Goal: Navigation & Orientation: Find specific page/section

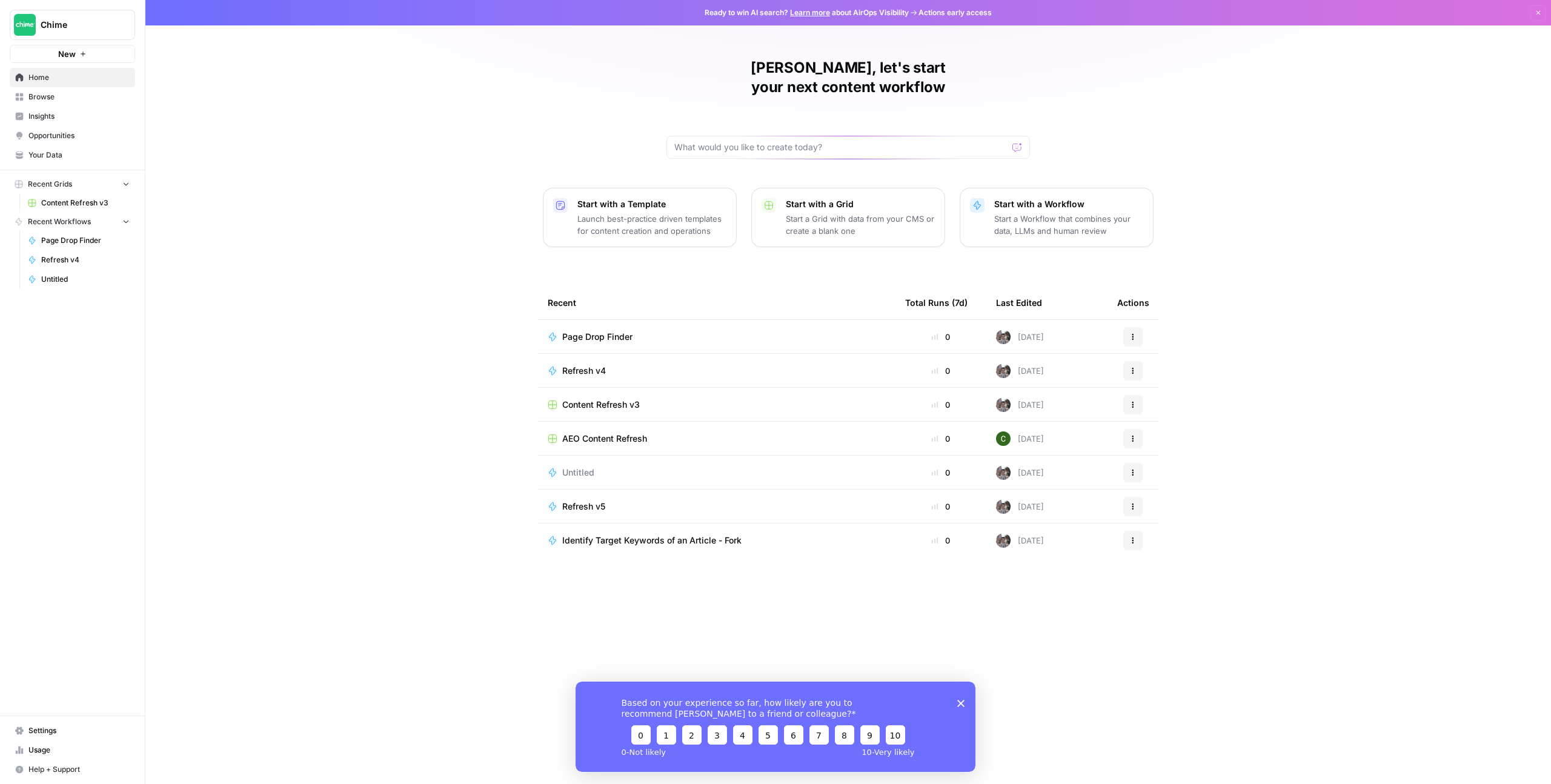
click at [74, 119] on span "Insights" at bounding box center [79, 116] width 102 height 11
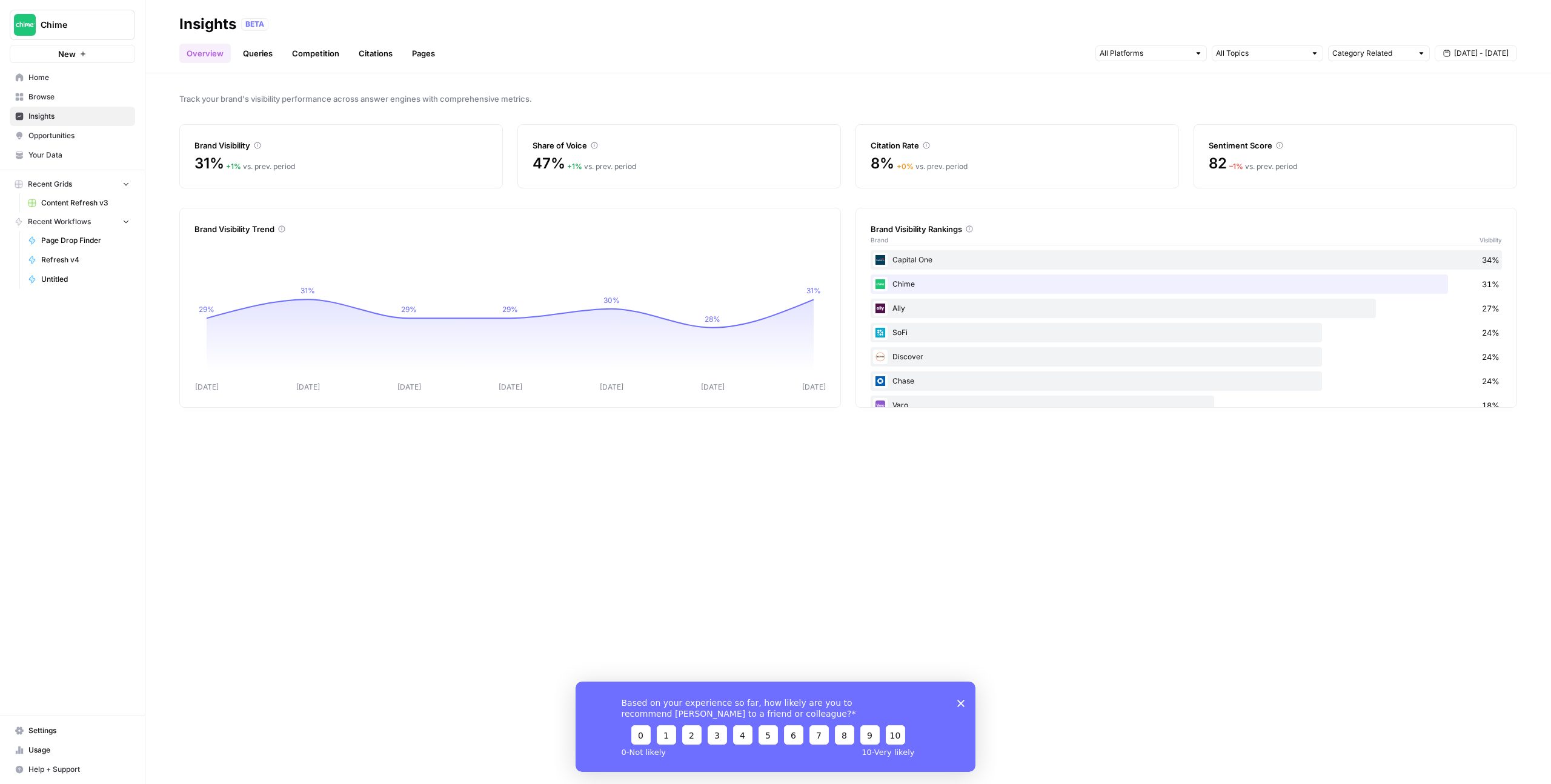
click at [256, 50] on link "Queries" at bounding box center [258, 53] width 44 height 19
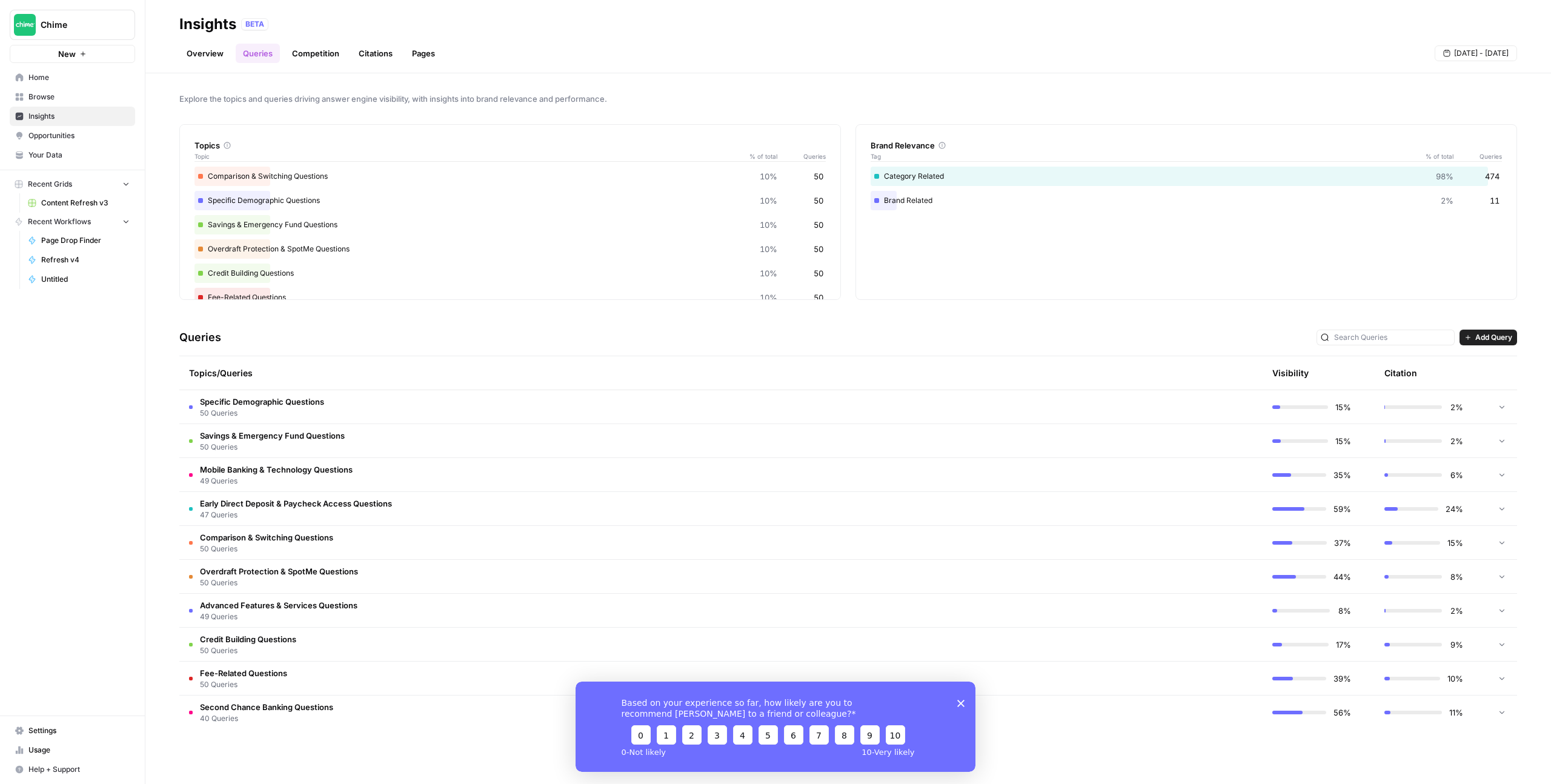
click at [323, 49] on link "Competition" at bounding box center [315, 53] width 61 height 19
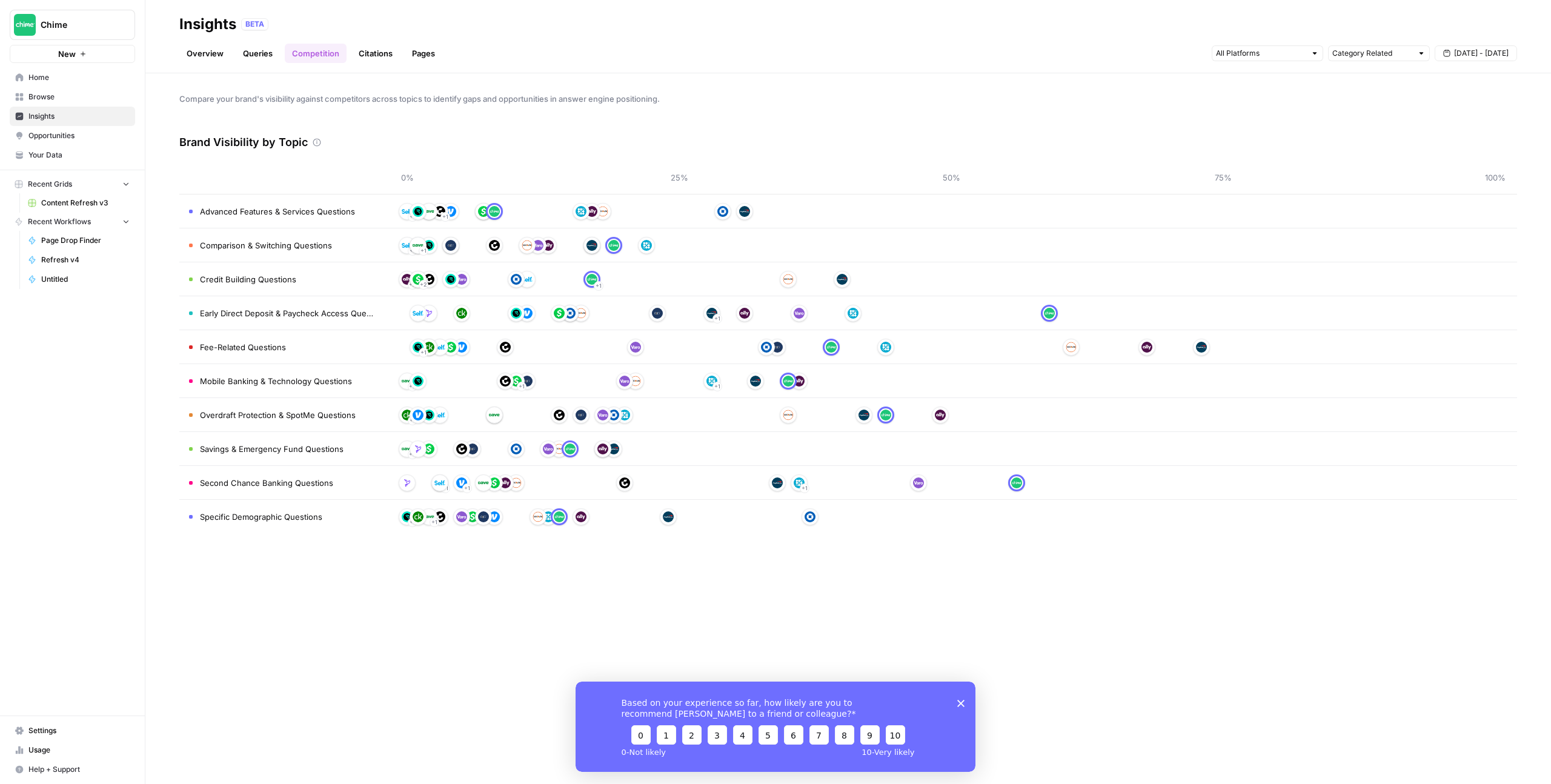
click at [380, 167] on th at bounding box center [282, 177] width 206 height 34
click at [405, 140] on div "Brand Visibility by Topic" at bounding box center [848, 142] width 1338 height 36
click at [74, 114] on span "Insights" at bounding box center [79, 116] width 102 height 11
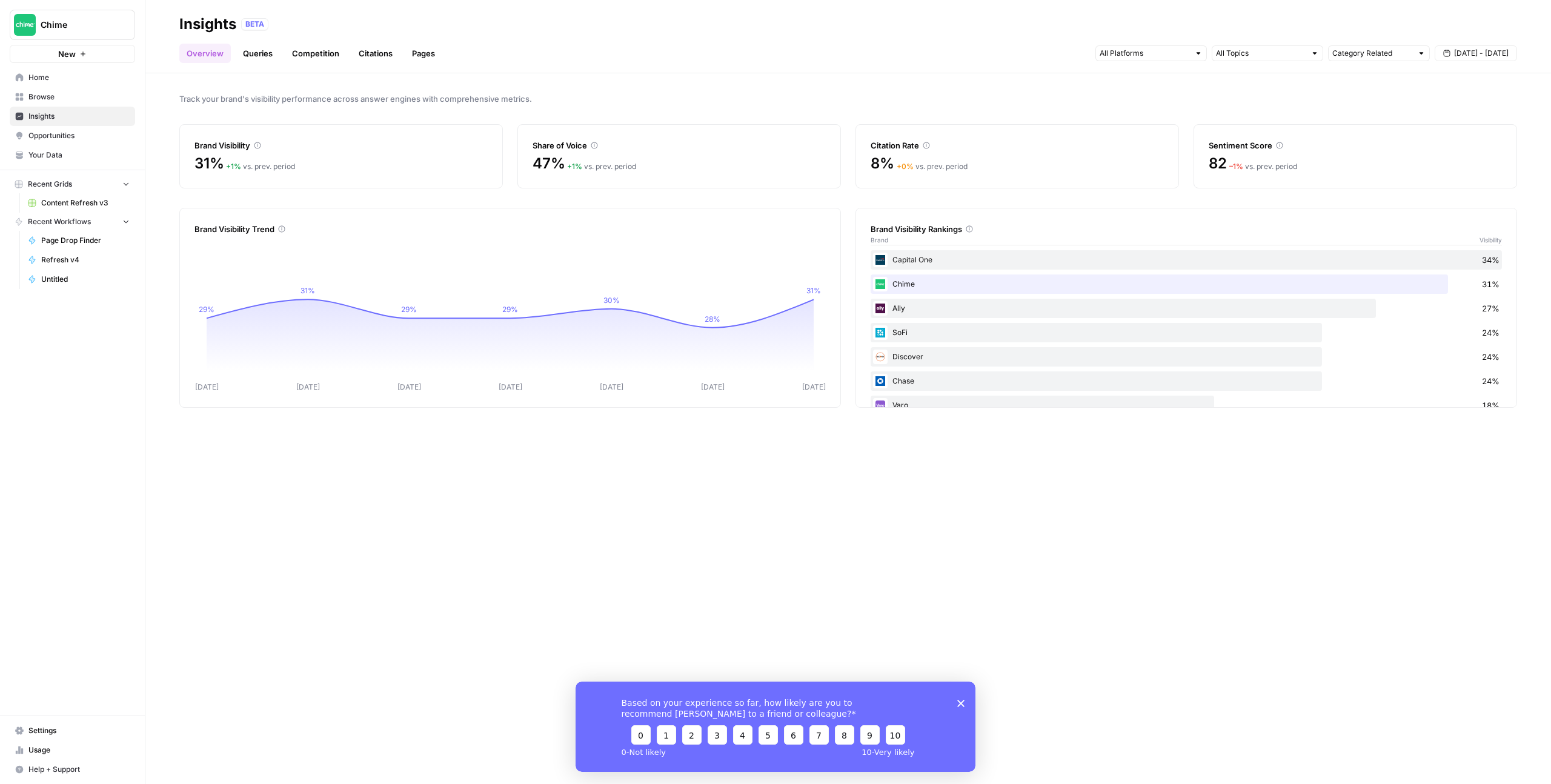
click at [261, 58] on link "Queries" at bounding box center [258, 53] width 44 height 19
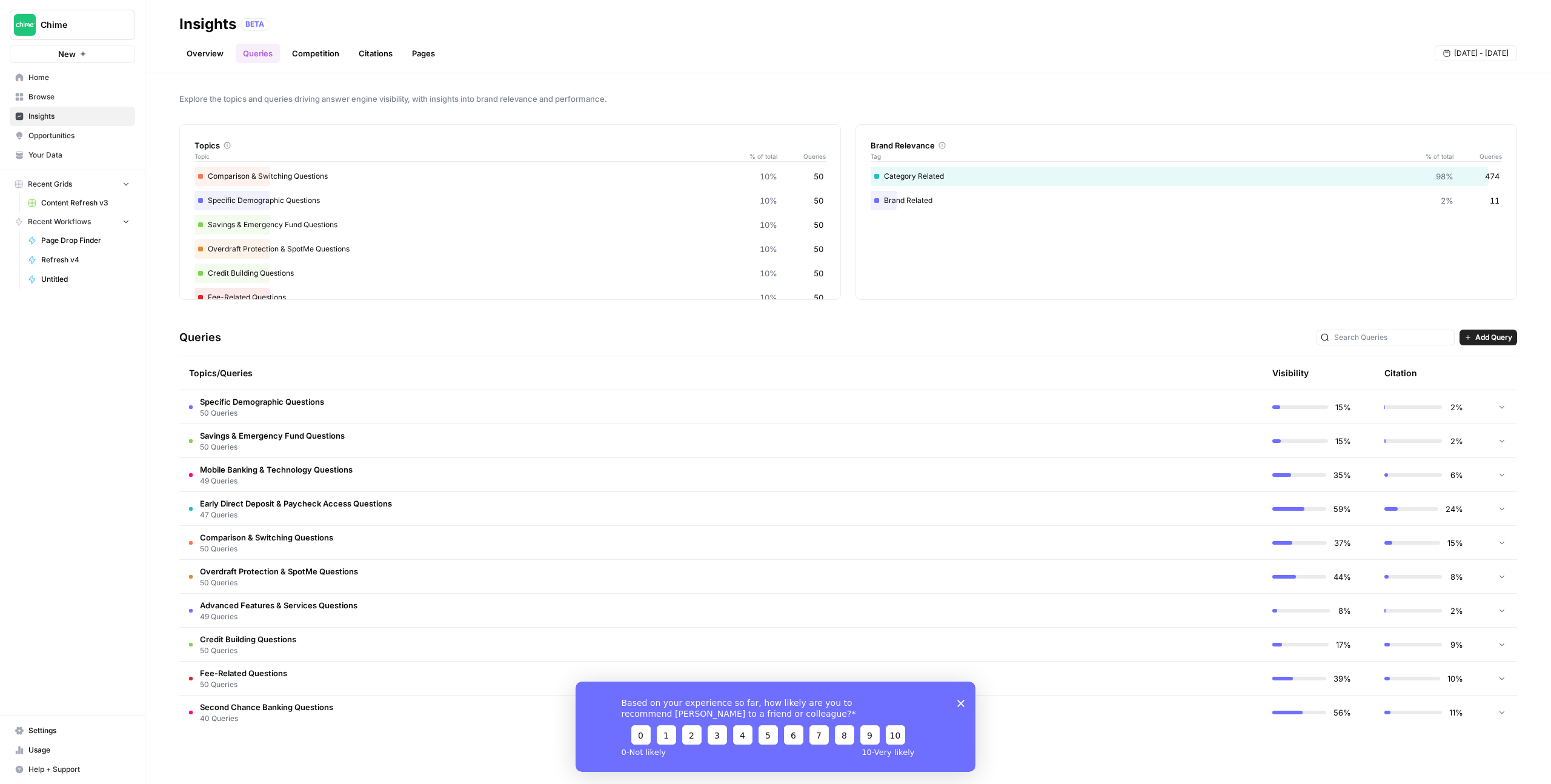
click at [220, 58] on link "Overview" at bounding box center [205, 53] width 51 height 19
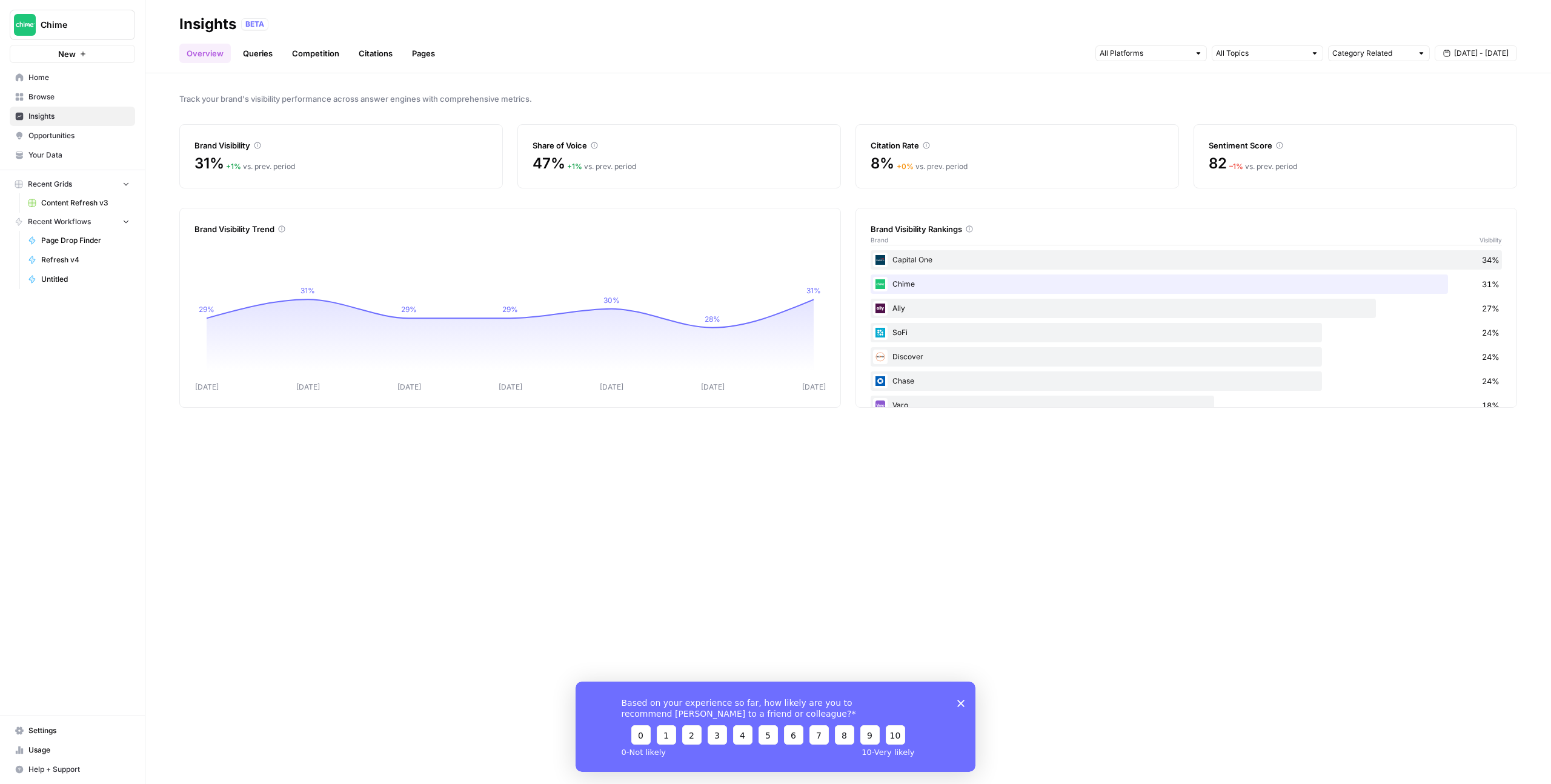
click at [265, 55] on link "Queries" at bounding box center [258, 53] width 44 height 19
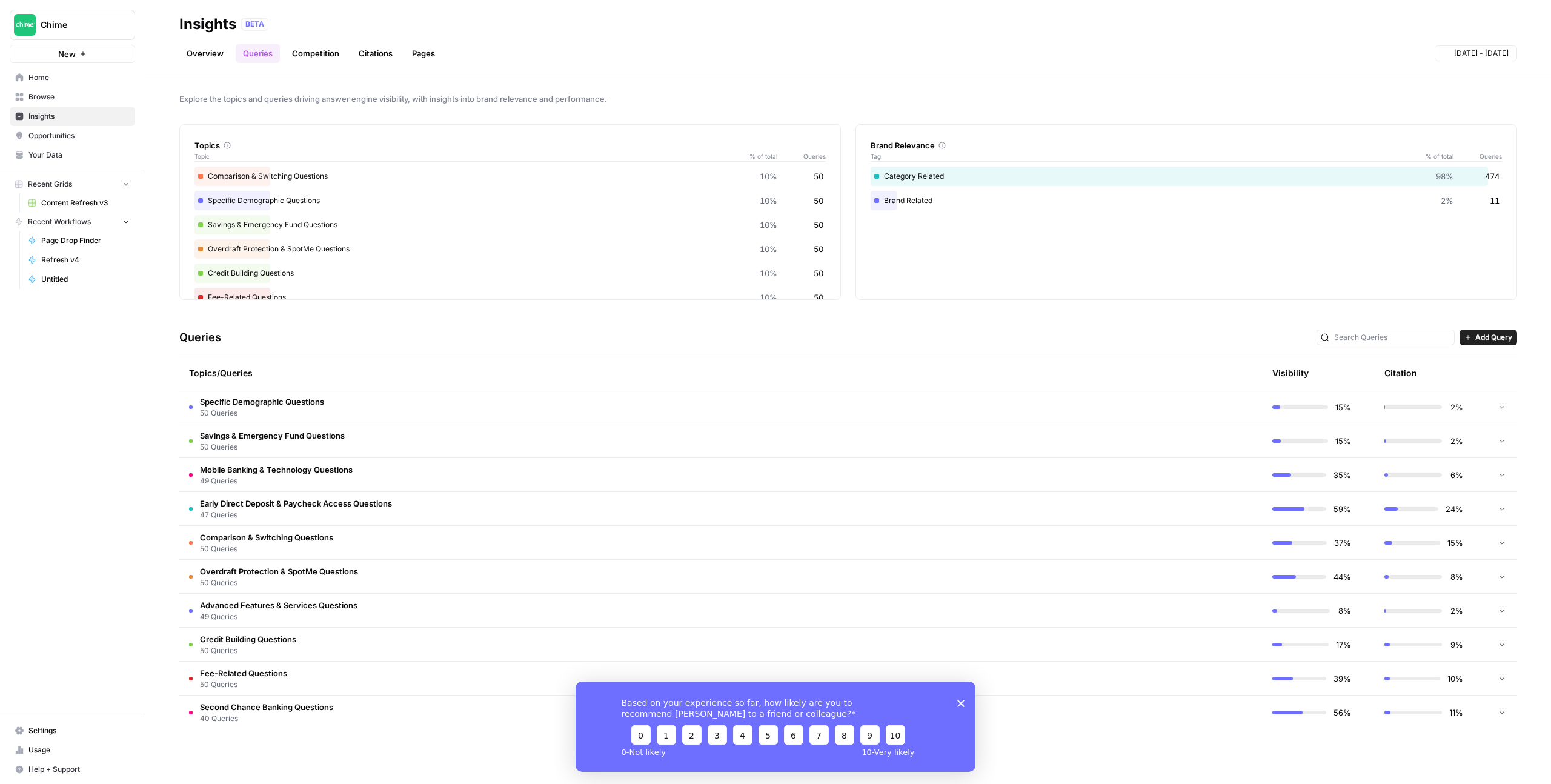
click at [222, 51] on link "Overview" at bounding box center [205, 53] width 51 height 19
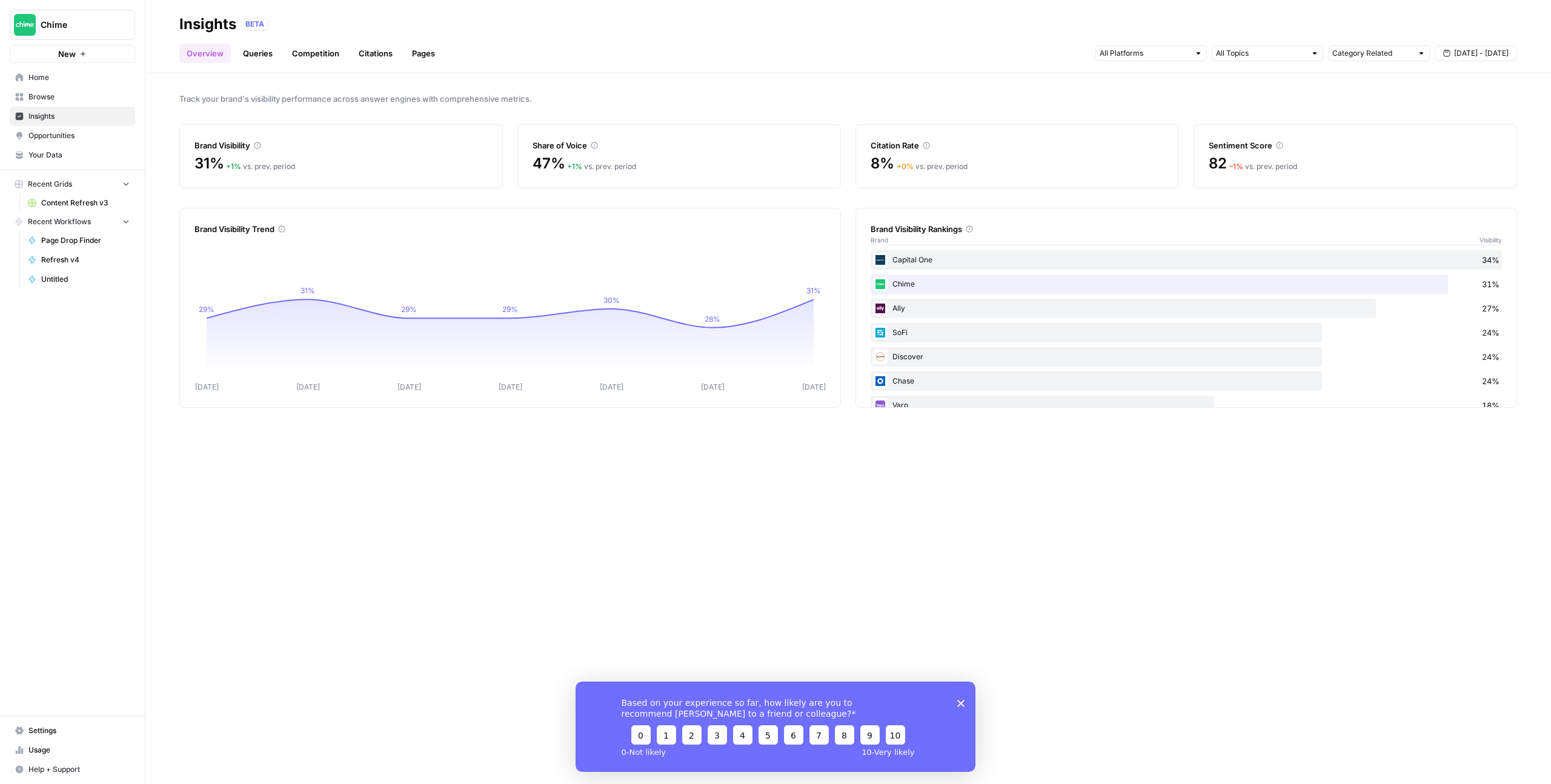
click at [256, 60] on link "Queries" at bounding box center [258, 53] width 44 height 19
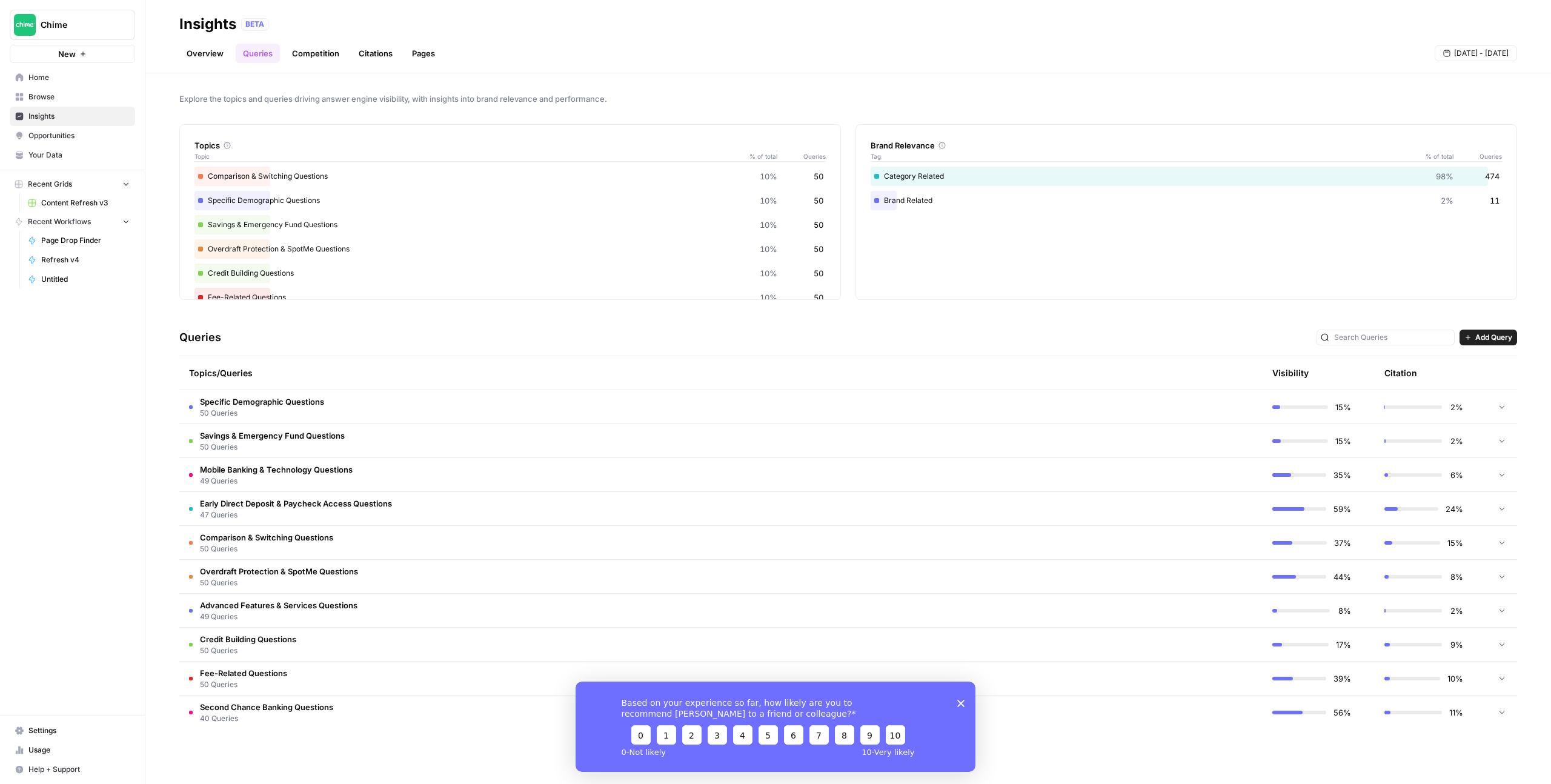
click at [308, 50] on link "Competition" at bounding box center [315, 53] width 61 height 19
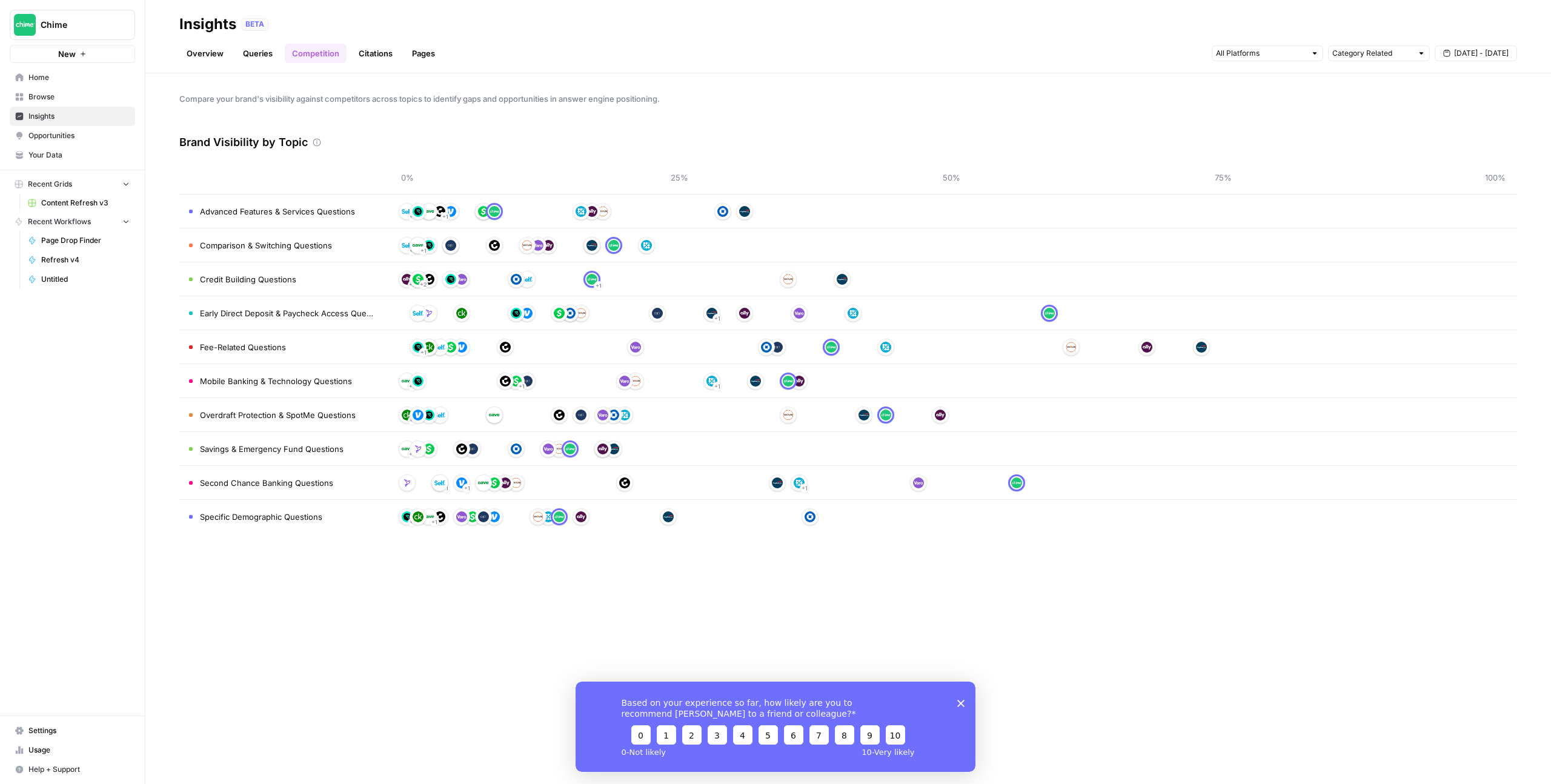
click at [214, 48] on link "Overview" at bounding box center [205, 53] width 51 height 19
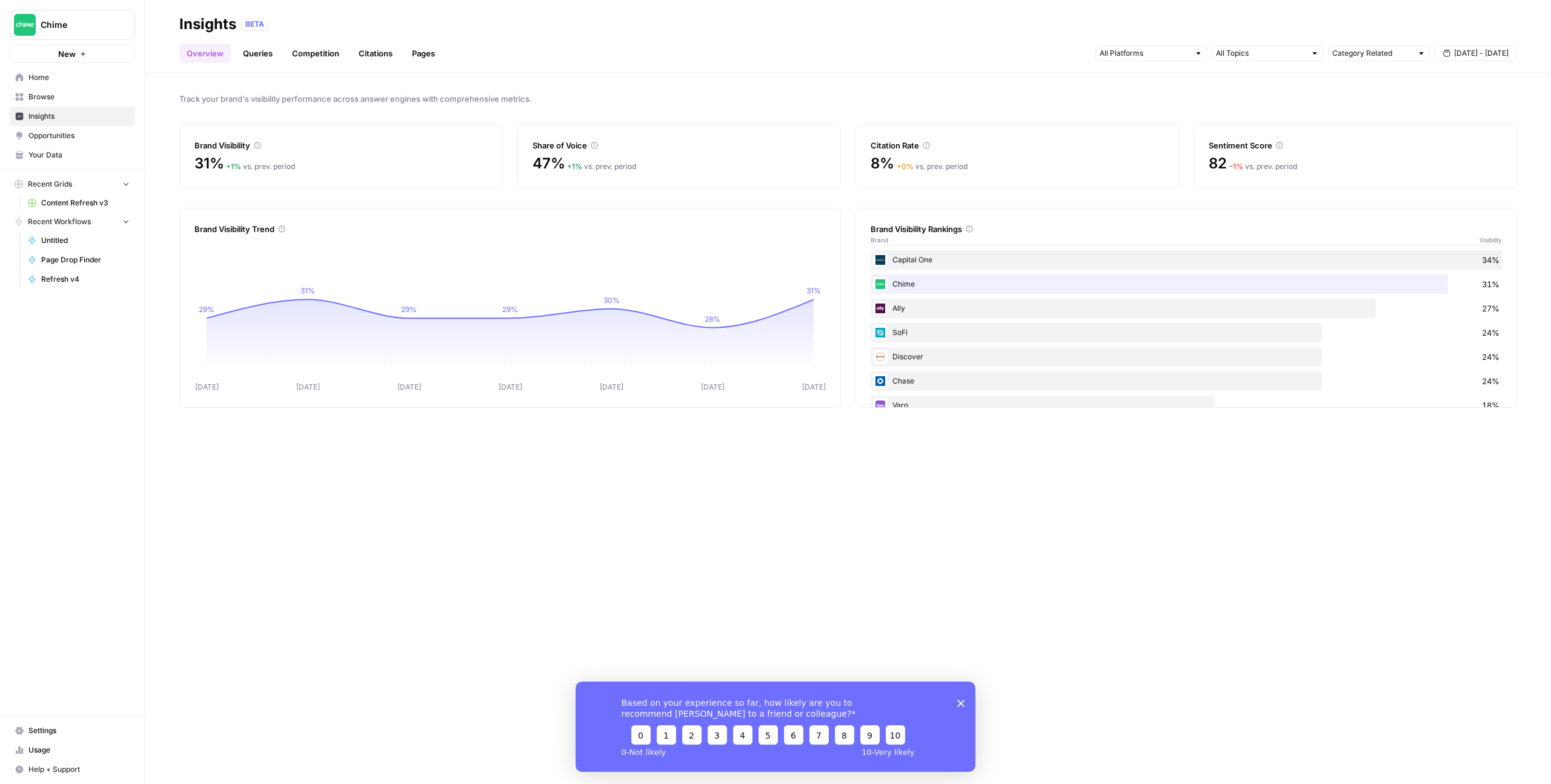
click at [85, 135] on span "Opportunities" at bounding box center [79, 135] width 102 height 11
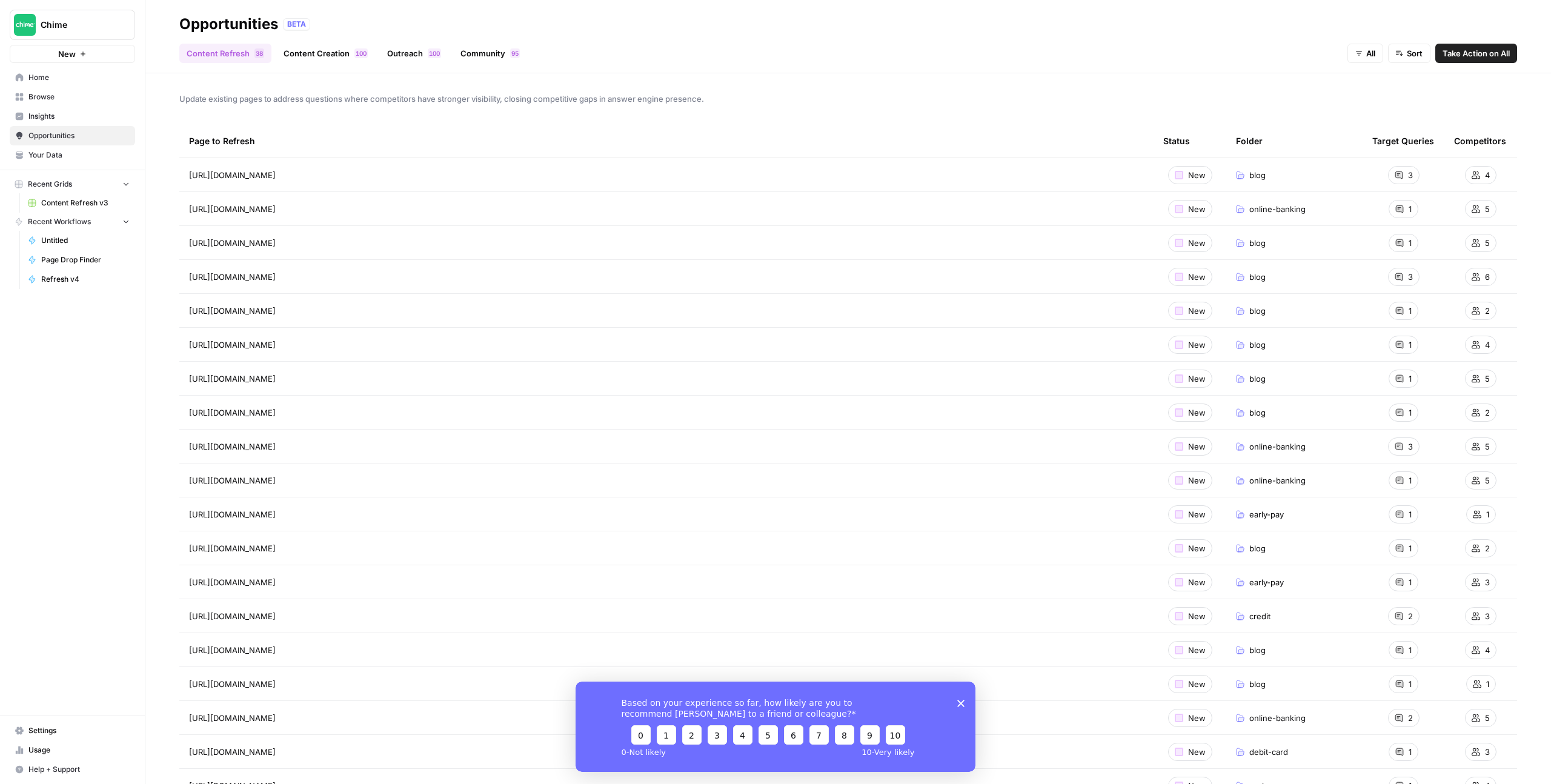
click at [79, 111] on span "Insights" at bounding box center [79, 116] width 102 height 11
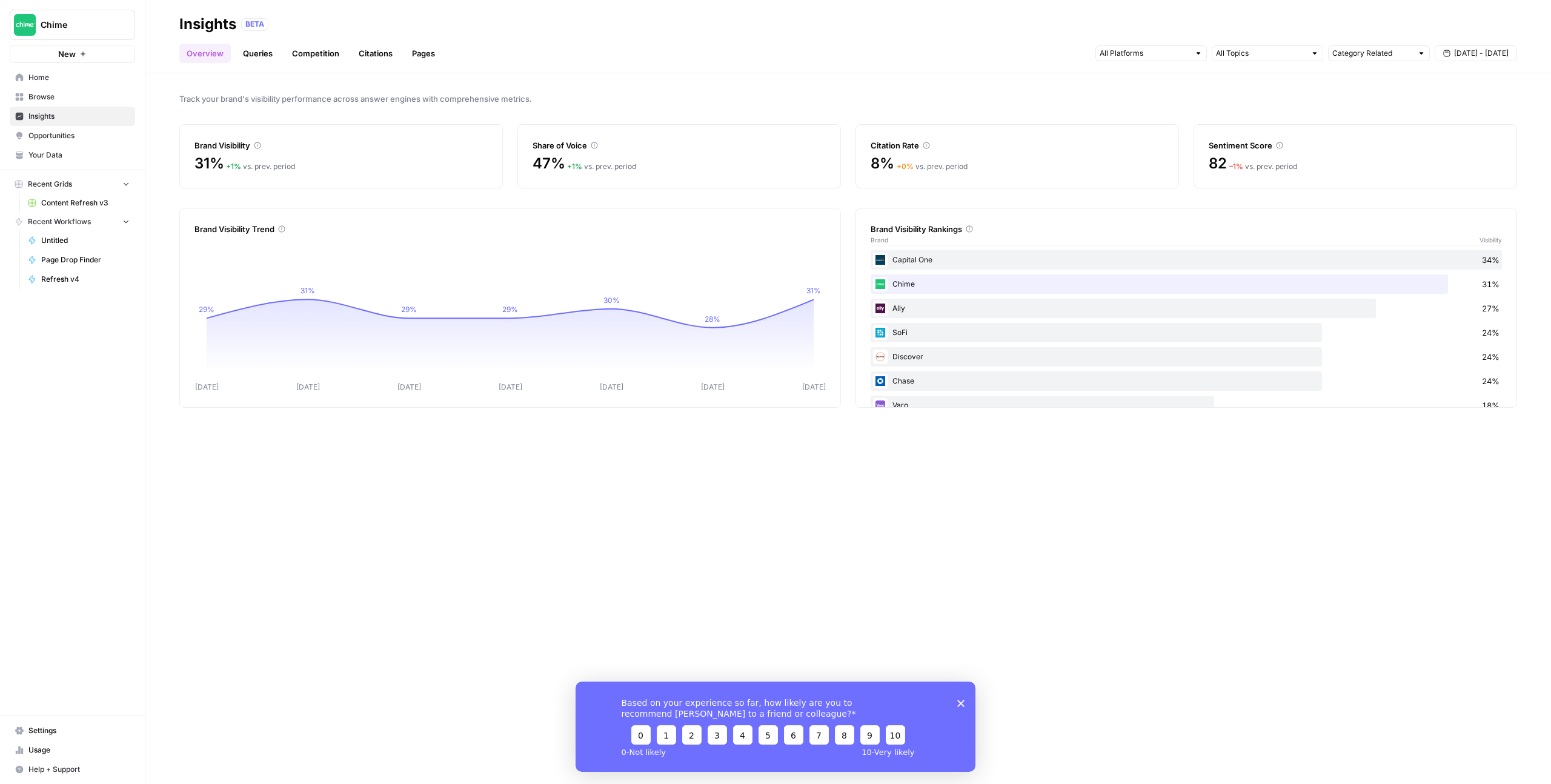
click at [74, 94] on span "Browse" at bounding box center [79, 96] width 102 height 11
